Goal: Check status: Check status

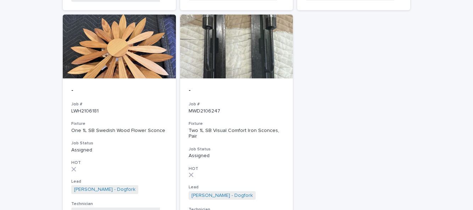
scroll to position [538, 0]
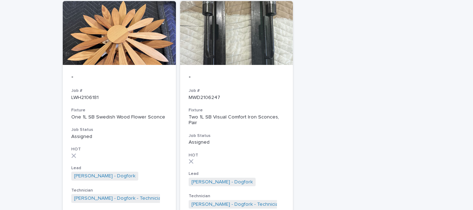
click at [90, 97] on div "- Job # LWH2106181 Fixture One 1L SB Swedish Wood Flower Sconce Job Status Assi…" at bounding box center [119, 138] width 113 height 146
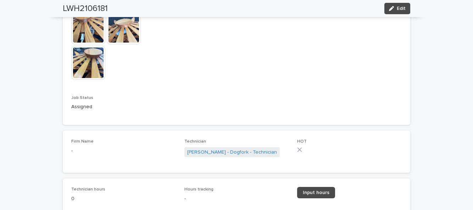
scroll to position [479, 0]
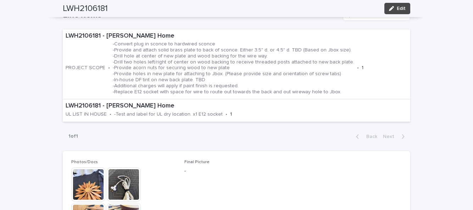
scroll to position [247, 0]
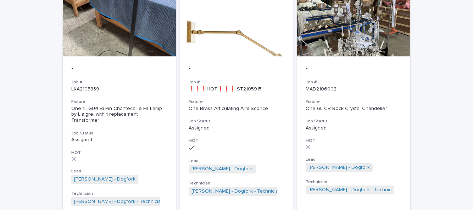
scroll to position [99, 0]
